Goal: Task Accomplishment & Management: Complete application form

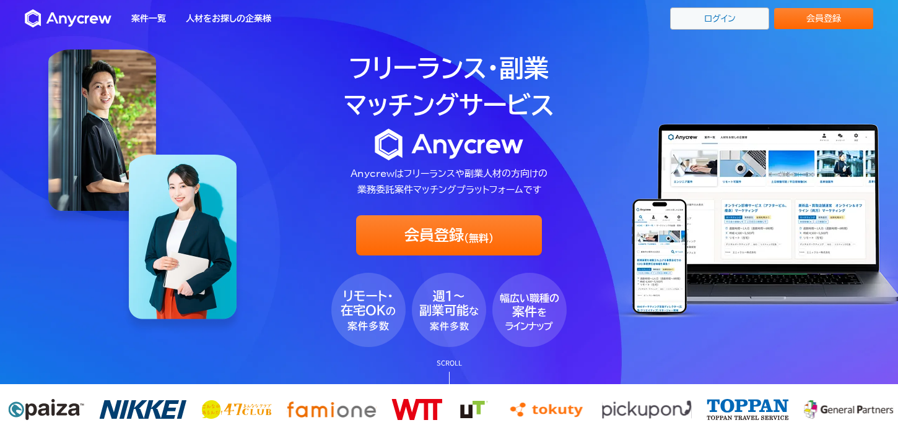
click at [728, 26] on link "ログイン" at bounding box center [719, 18] width 99 height 22
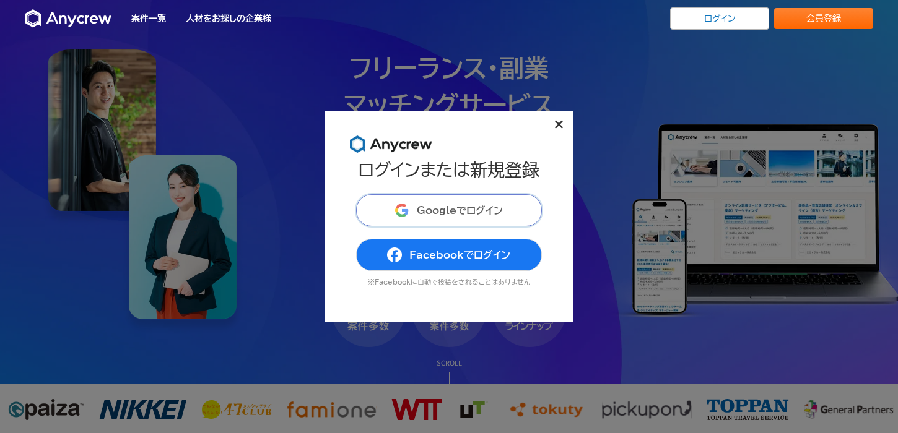
click at [456, 212] on span "Googleでログイン" at bounding box center [460, 211] width 86 height 10
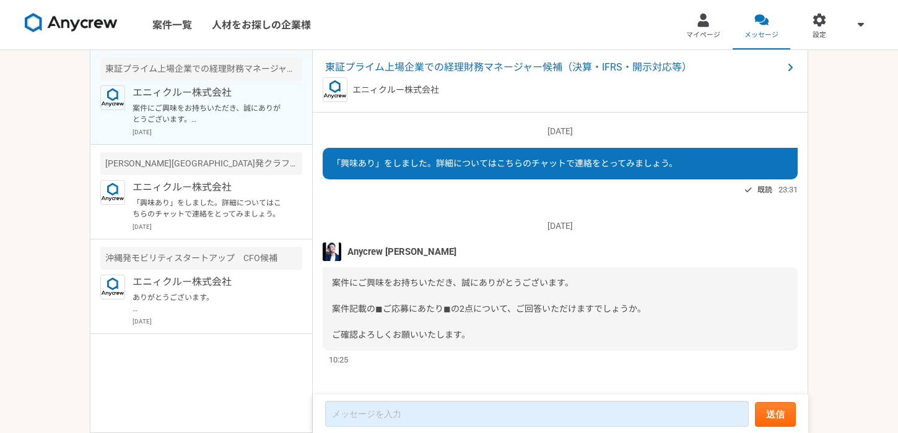
click at [440, 308] on span "案件にご興味をお持ちいただき、誠にありがとうございます。 案件記載の◼︎ご応募にあたり◼︎の2点について、ご回答いただけますでしょうか。 ご確認よろしくお願い…" at bounding box center [489, 309] width 314 height 62
click at [500, 76] on div "東証プライム上場企業での経理財務マネージャー候補（決算・IFRS・開示対応等） エニィクルー株式会社" at bounding box center [560, 81] width 495 height 63
click at [490, 66] on span "東証プライム上場企業での経理財務マネージャー候補（決算・IFRS・開示対応等）" at bounding box center [554, 67] width 458 height 15
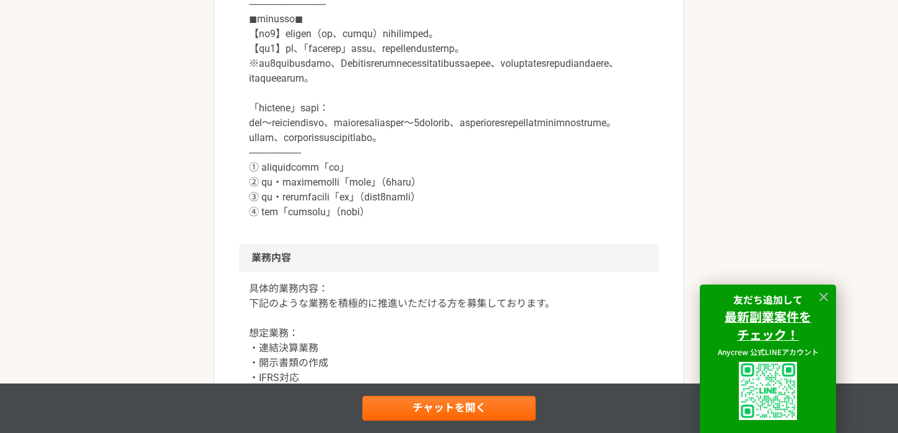
scroll to position [688, 0]
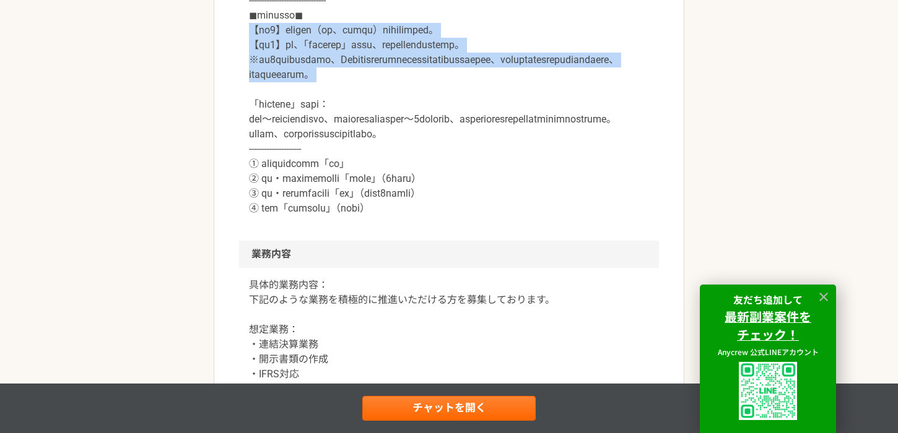
drag, startPoint x: 243, startPoint y: 147, endPoint x: 533, endPoint y: 205, distance: 296.1
copy p "【必須1】プロフィール（社歴、業務ご経験）詳細をご記載ください。 【必須2】下記、「副業からの採用」について、該当する番号をお知らせください。 ※上記2点の記…"
click at [417, 396] on link "チャットを開く" at bounding box center [448, 408] width 173 height 25
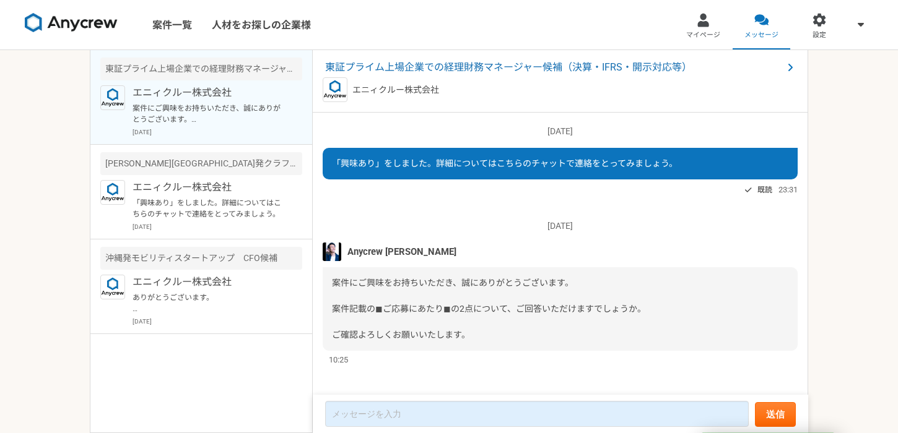
scroll to position [7, 0]
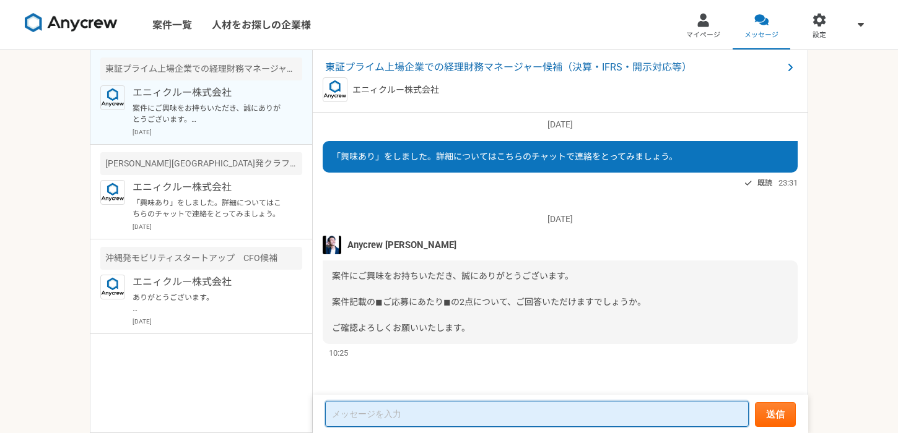
click at [375, 409] on textarea at bounding box center [537, 414] width 424 height 26
paste textarea "【必須1】プロフィール（社歴、業務ご経験）詳細をご記載ください。 【必須2】下記、「副業からの採用」について、該当する番号をお知らせください。 ※上記2点の記…"
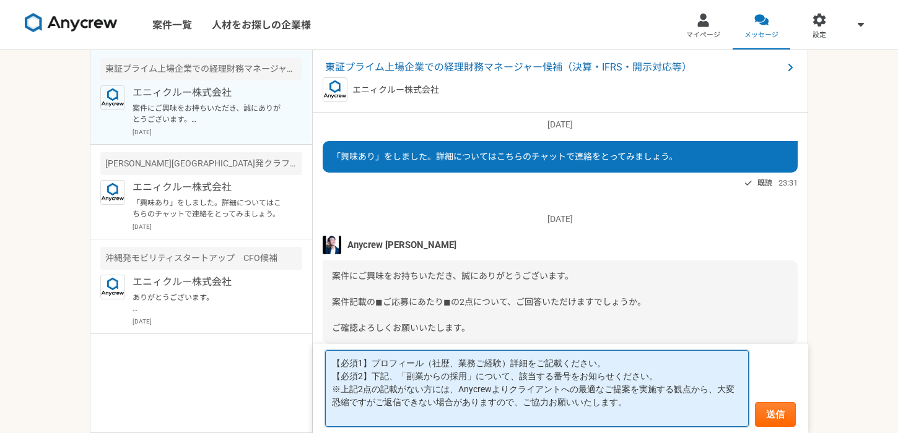
click at [604, 362] on textarea "【必須1】プロフィール（社歴、業務ご経験）詳細をご記載ください。 【必須2】下記、「副業からの採用」について、該当する番号をお知らせください。 ※上記2点の記…" at bounding box center [537, 389] width 424 height 77
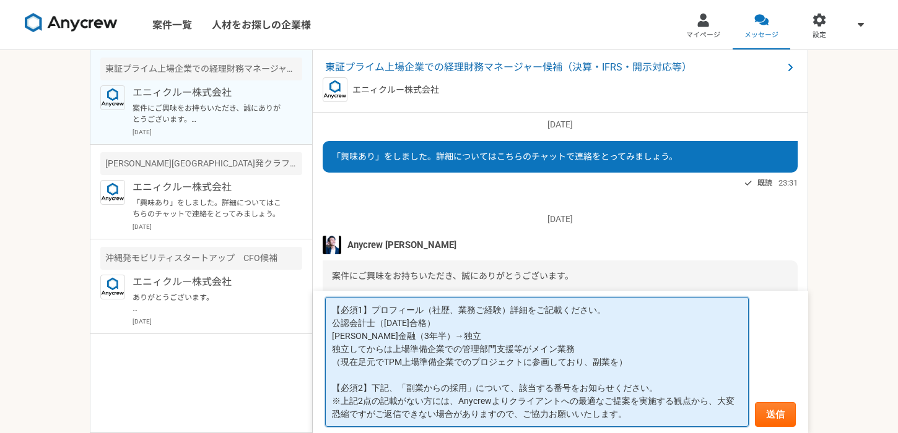
scroll to position [13, 0]
click at [499, 386] on textarea "【必須1】プロフィール（社歴、業務ご経験）詳細をご記載ください。 公認会計士（[DATE]合格） [PERSON_NAME]金融（3年半）→独立 独立してから…" at bounding box center [537, 362] width 424 height 130
click at [541, 379] on textarea "【必須1】プロフィール（社歴、業務ご経験）詳細をご記載ください。 公認会計士（[DATE]合格） [PERSON_NAME]金融（3年半）→独立 独立してから…" at bounding box center [537, 362] width 424 height 130
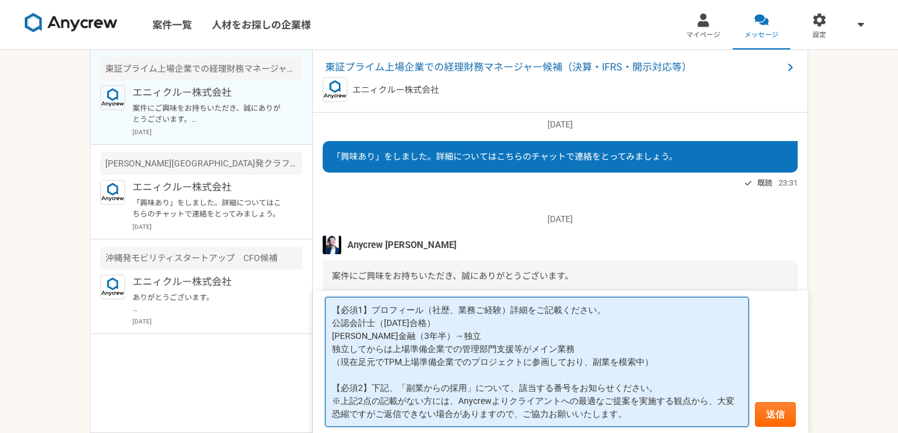
click at [638, 397] on textarea "【必須1】プロフィール（社歴、業務ご経験）詳細をご記載ください。 公認会計士（[DATE]合格） [PERSON_NAME]金融（3年半）→独立 独立してから…" at bounding box center [537, 362] width 424 height 130
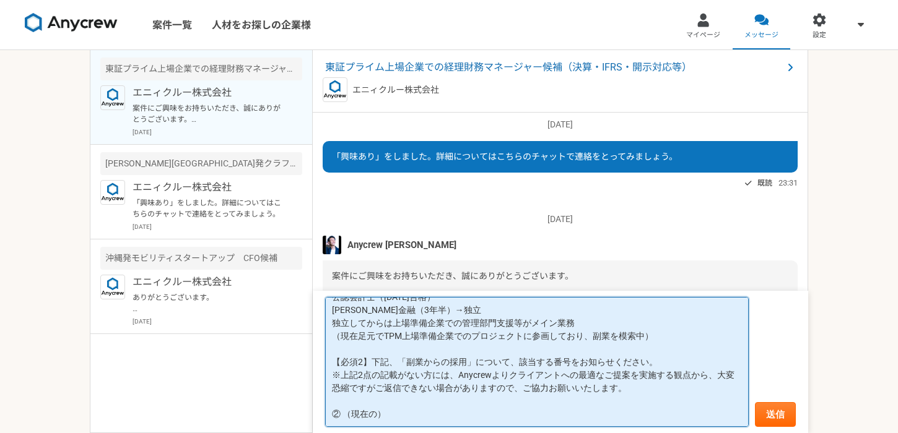
click at [399, 336] on textarea "【必須1】プロフィール（社歴、業務ご経験）詳細をご記載ください。 公認会計士（[DATE]合格） [PERSON_NAME]金融（3年半）→独立 独立してから…" at bounding box center [537, 362] width 424 height 130
click at [402, 328] on textarea "【必須1】プロフィール（社歴、業務ご経験）詳細をご記載ください。 公認会計士（[DATE]合格） [PERSON_NAME]金融（3年半）→独立 独立してから…" at bounding box center [537, 362] width 424 height 130
click at [387, 381] on textarea "【必須1】プロフィール（社歴、業務ご経験）詳細をご記載ください。 公認会計士（[DATE]合格） [PERSON_NAME]金融（3年半）→独立 独立してから…" at bounding box center [537, 362] width 424 height 130
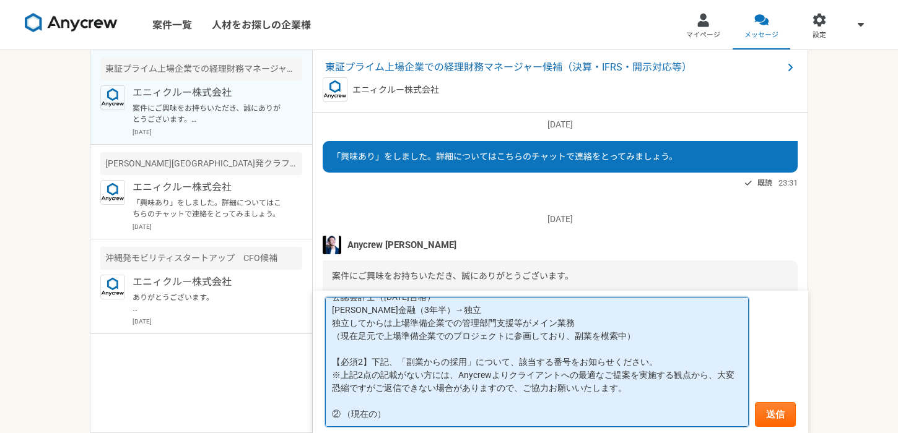
click at [408, 404] on textarea "【必須1】プロフィール（社歴、業務ご経験）詳細をご記載ください。 公認会計士（[DATE]合格） [PERSON_NAME]金融（3年半）→独立 独立してから…" at bounding box center [537, 362] width 424 height 130
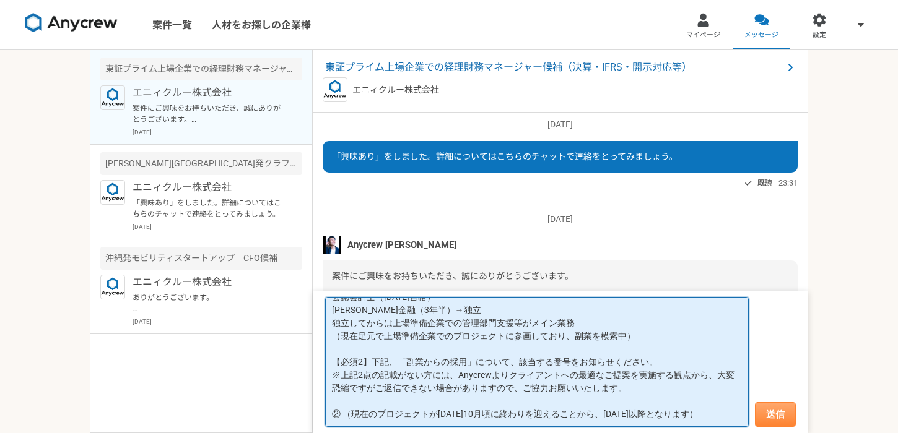
type textarea "【必須1】プロフィール（社歴、業務ご経験）詳細をご記載ください。 公認会計士（[DATE]合格） [PERSON_NAME]金融（3年半）→独立 独立してから…"
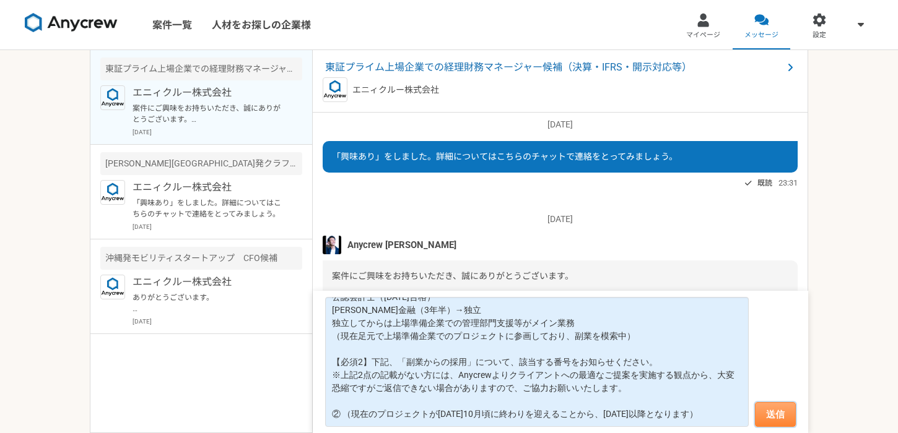
click at [775, 417] on button "送信" at bounding box center [775, 415] width 41 height 25
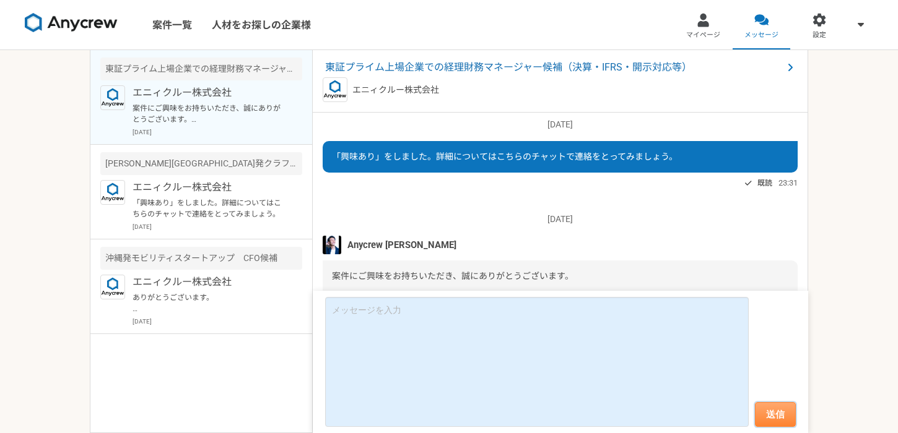
scroll to position [193, 0]
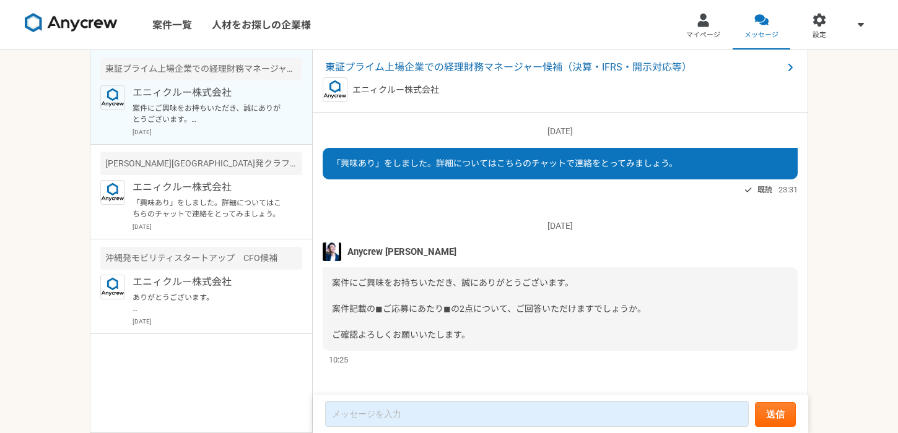
scroll to position [7, 0]
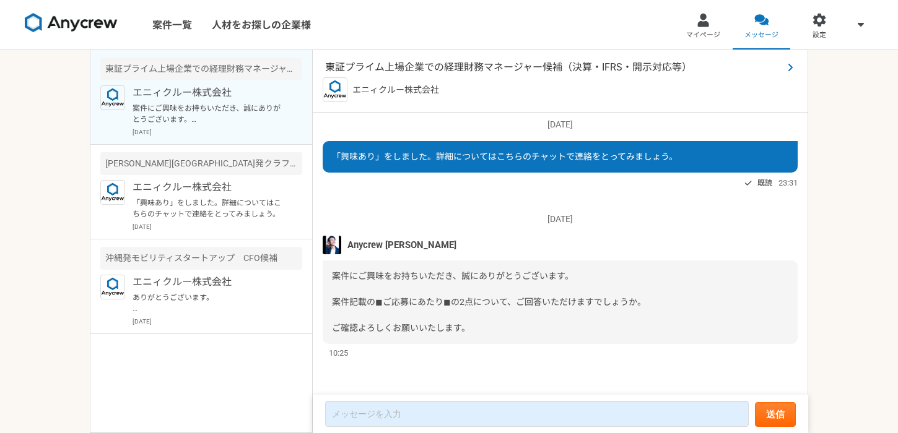
click at [409, 69] on span "東証プライム上場企業での経理財務マネージャー候補（決算・IFRS・開示対応等）" at bounding box center [554, 67] width 458 height 15
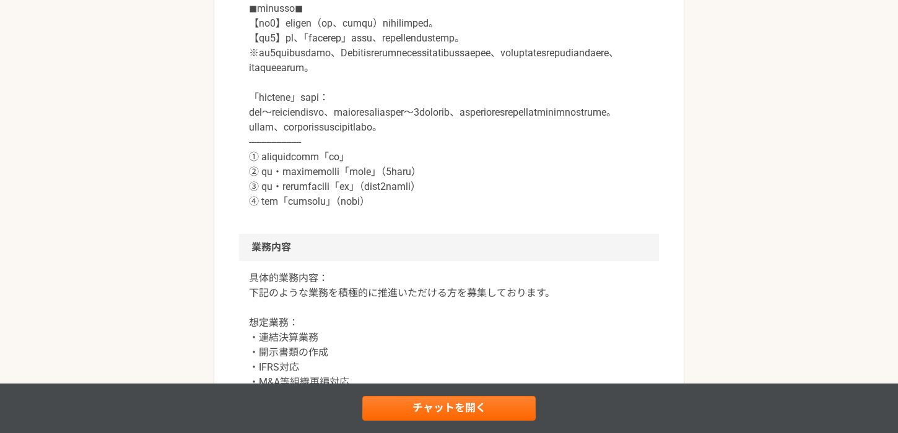
scroll to position [748, 0]
